Goal: Information Seeking & Learning: Learn about a topic

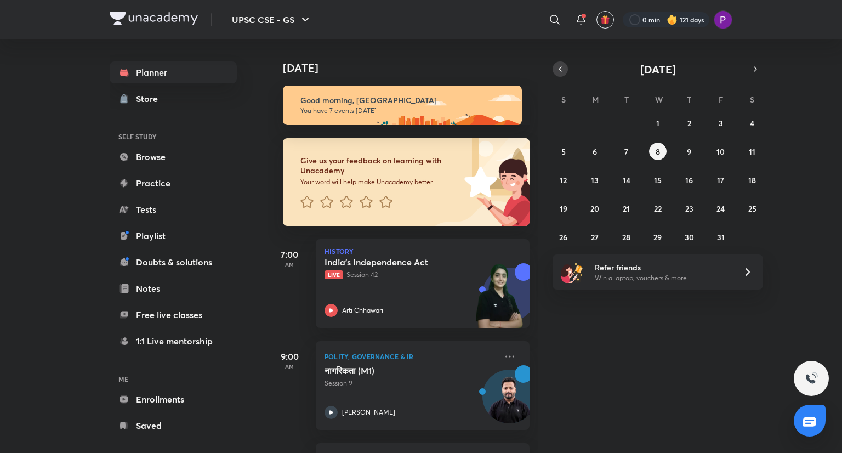
click at [559, 71] on icon "button" at bounding box center [560, 69] width 9 height 10
click at [303, 20] on icon "button" at bounding box center [305, 19] width 13 height 13
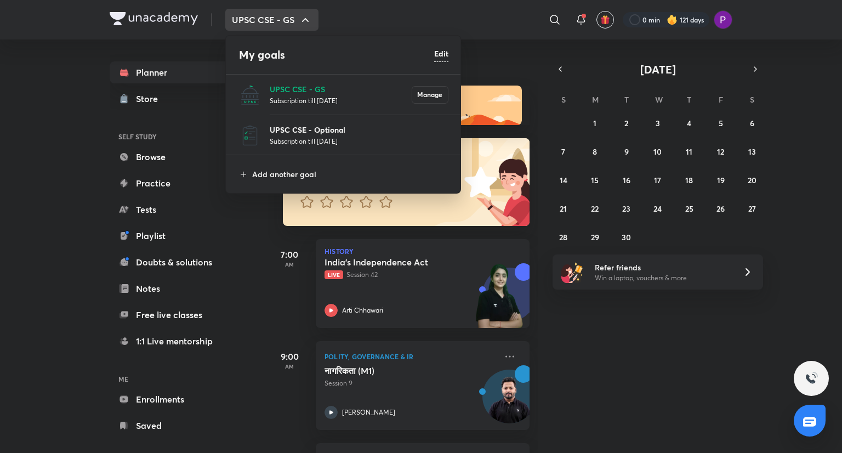
click at [331, 134] on p "UPSC CSE - Optional" at bounding box center [359, 130] width 179 height 12
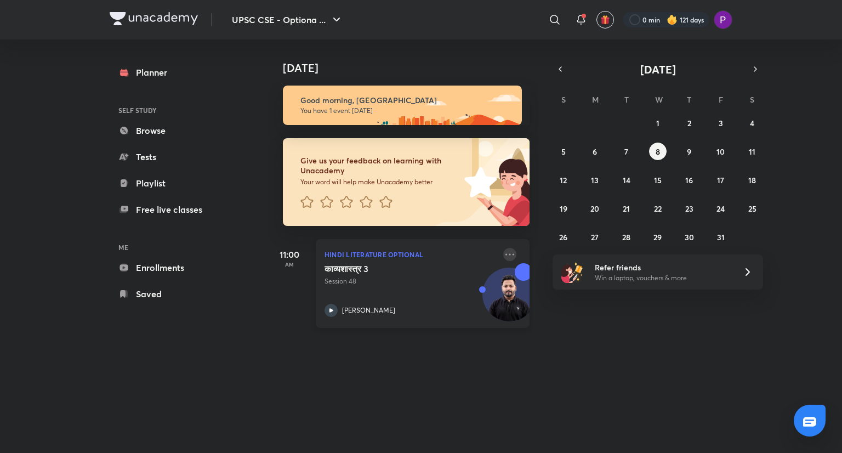
click at [503, 258] on icon at bounding box center [509, 254] width 13 height 13
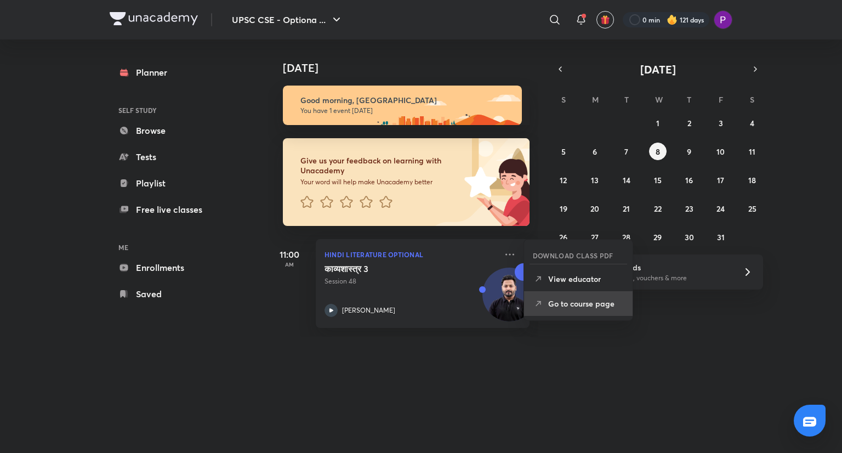
click at [575, 294] on li "Go to course page" at bounding box center [578, 303] width 109 height 25
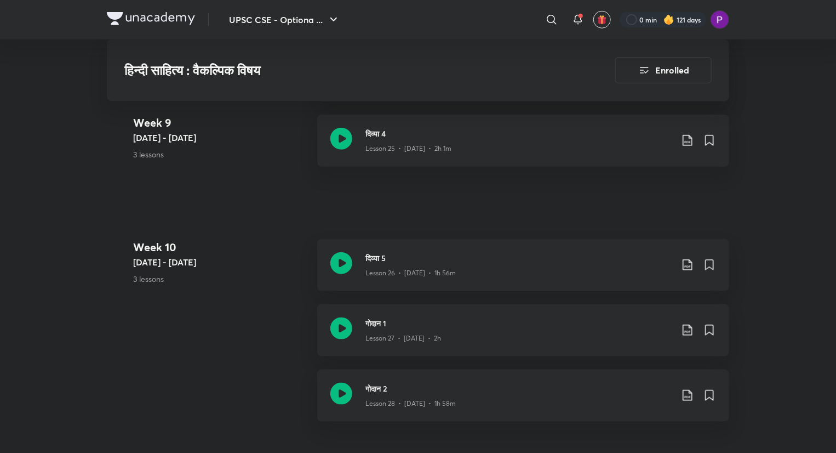
scroll to position [2608, 0]
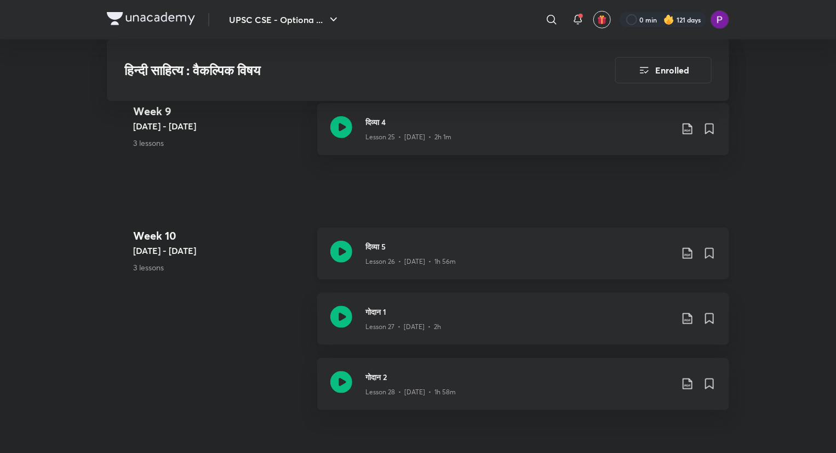
click at [401, 252] on div "Lesson 26 • [DATE] • 1h 56m" at bounding box center [519, 259] width 307 height 14
